Goal: Transaction & Acquisition: Purchase product/service

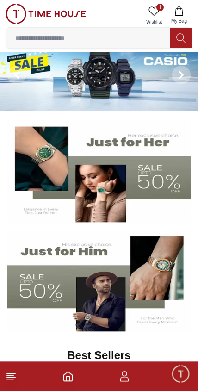
scroll to position [48, 0]
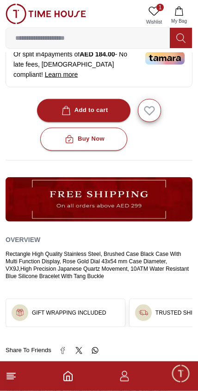
scroll to position [389, 0]
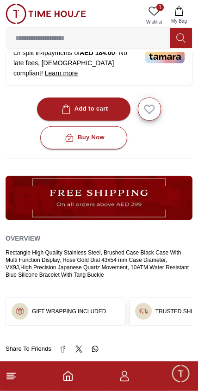
click at [16, 380] on icon at bounding box center [11, 376] width 11 height 11
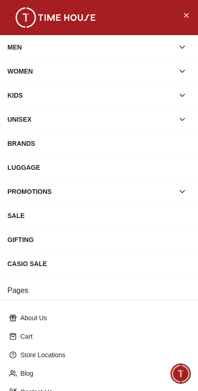
click at [18, 48] on div "MEN" at bounding box center [90, 47] width 167 height 17
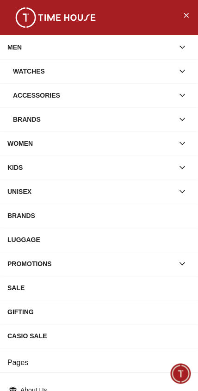
click at [31, 69] on div "Watches" at bounding box center [93, 71] width 161 height 17
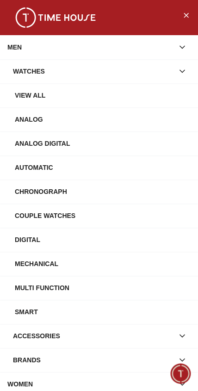
click at [24, 71] on div "Watches" at bounding box center [93, 71] width 161 height 17
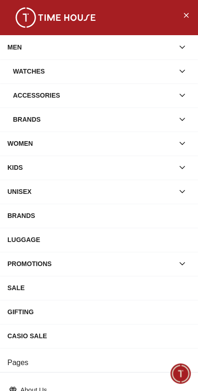
click at [27, 72] on div "Watches" at bounding box center [93, 71] width 161 height 17
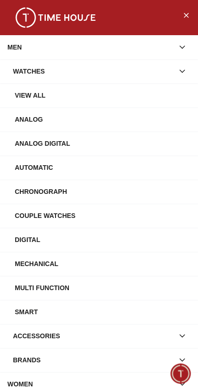
click at [29, 98] on div "View All" at bounding box center [103, 95] width 176 height 17
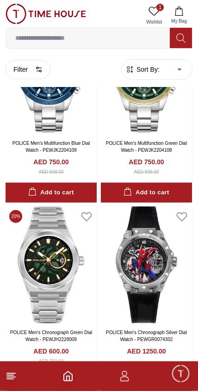
scroll to position [1223, 0]
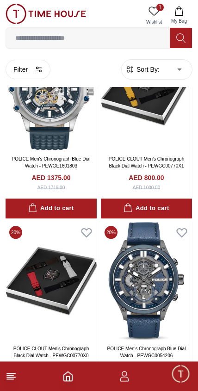
scroll to position [2533, 0]
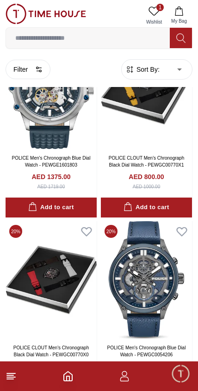
click at [129, 377] on icon "button" at bounding box center [124, 376] width 11 height 11
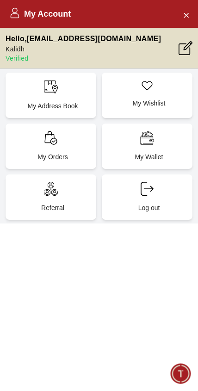
click at [60, 143] on div "My Orders" at bounding box center [51, 146] width 91 height 45
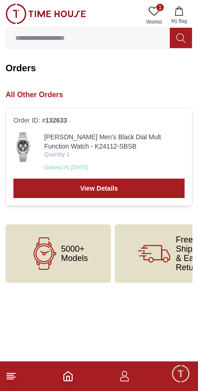
click at [33, 161] on img at bounding box center [23, 147] width 20 height 30
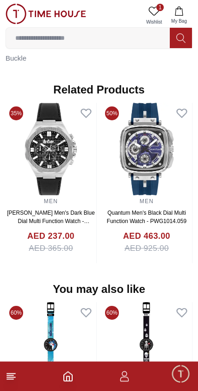
scroll to position [671, 0]
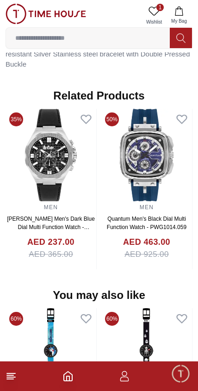
click at [49, 161] on img at bounding box center [51, 155] width 91 height 93
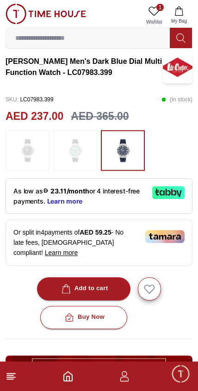
click at [11, 380] on icon at bounding box center [11, 376] width 11 height 11
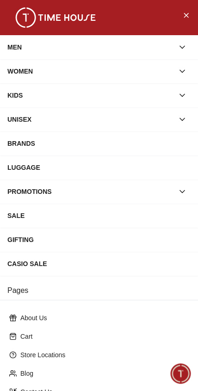
click at [23, 66] on div "WOMEN" at bounding box center [90, 71] width 167 height 17
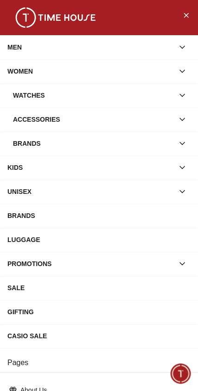
click at [14, 51] on div "MEN" at bounding box center [90, 47] width 167 height 17
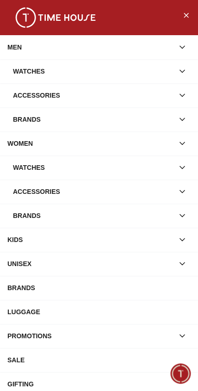
click at [151, 64] on div "Watches" at bounding box center [93, 71] width 161 height 17
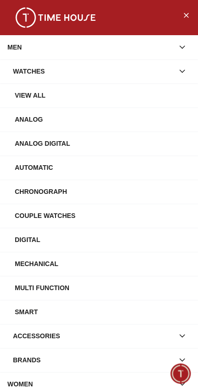
click at [27, 168] on div "Automatic" at bounding box center [103, 167] width 176 height 17
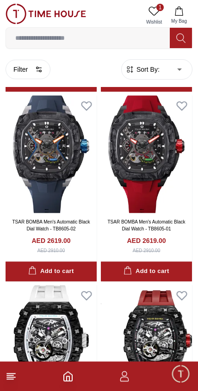
scroll to position [1161, 0]
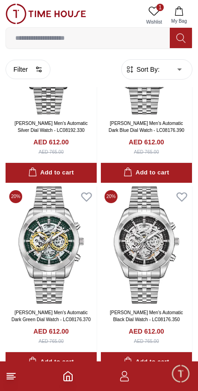
scroll to position [2184, 0]
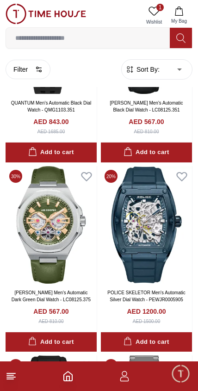
scroll to position [5241, 0]
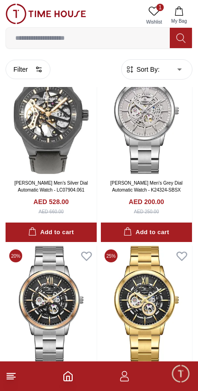
scroll to position [7068, 0]
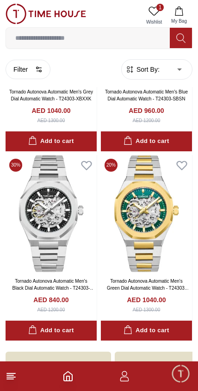
scroll to position [8510, 0]
